Goal: Information Seeking & Learning: Learn about a topic

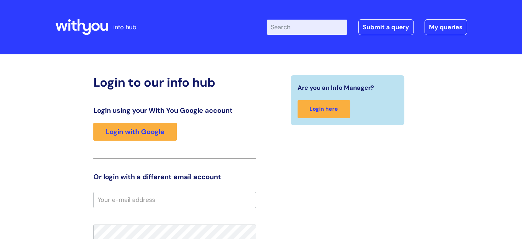
click at [9, 41] on header "info hub Enter your search term here... Search Submit a query My queries Welcom…" at bounding box center [261, 27] width 522 height 54
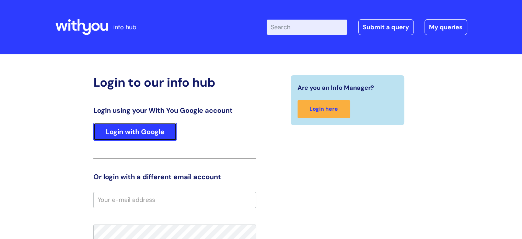
click at [133, 134] on link "Login with Google" at bounding box center [134, 132] width 83 height 18
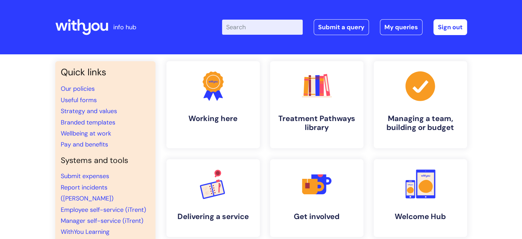
click at [246, 23] on input "Enter your search term here..." at bounding box center [262, 27] width 81 height 15
type input "wellbeing at work"
click button "Search" at bounding box center [0, 0] width 0 height 0
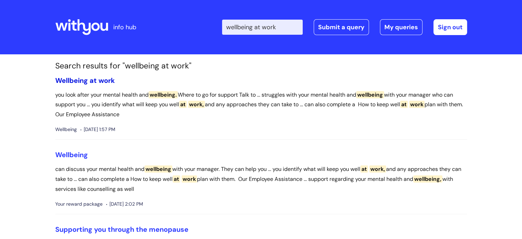
click at [101, 79] on span "work" at bounding box center [107, 80] width 16 height 9
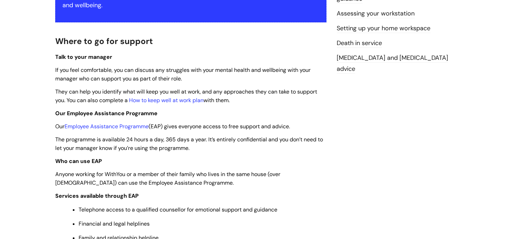
scroll to position [162, 0]
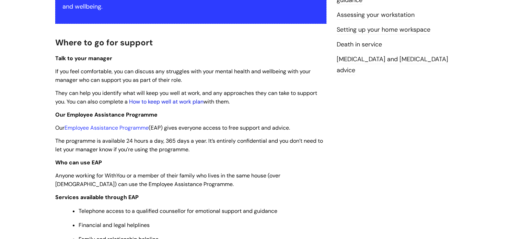
click at [163, 102] on link "How to keep well at work plan" at bounding box center [166, 101] width 75 height 7
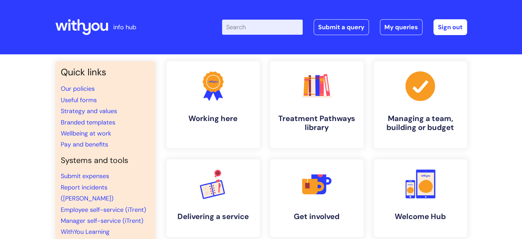
click at [250, 24] on input "Enter your search term here..." at bounding box center [262, 27] width 81 height 15
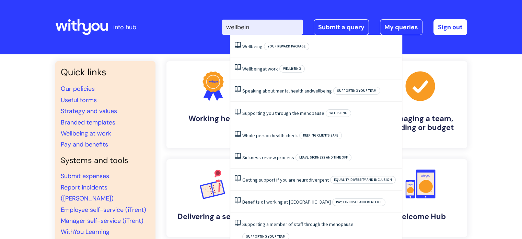
type input "wellbeing"
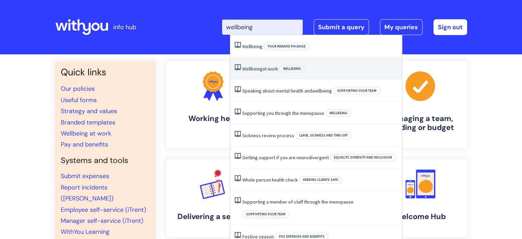
click at [258, 66] on span "Wellbeing" at bounding box center [252, 69] width 20 height 6
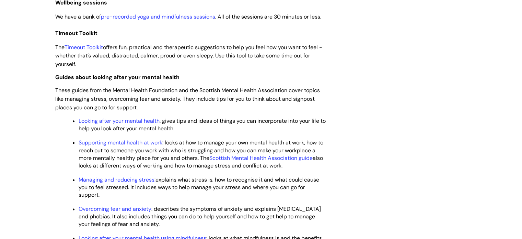
scroll to position [804, 0]
